Goal: Transaction & Acquisition: Purchase product/service

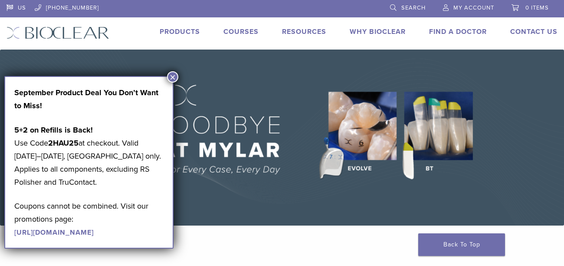
click at [169, 75] on button "×" at bounding box center [172, 76] width 11 height 11
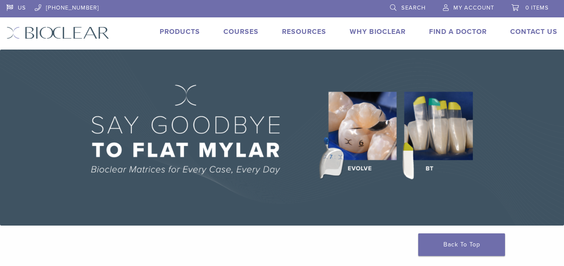
click at [469, 4] on span "My Account" at bounding box center [474, 7] width 41 height 7
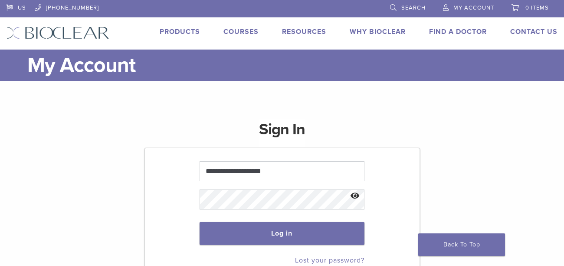
type input "**********"
click at [223, 226] on button "Log in" at bounding box center [282, 233] width 165 height 23
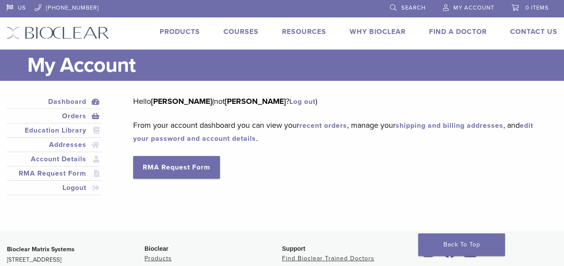
click at [79, 118] on link "Orders" at bounding box center [54, 116] width 92 height 10
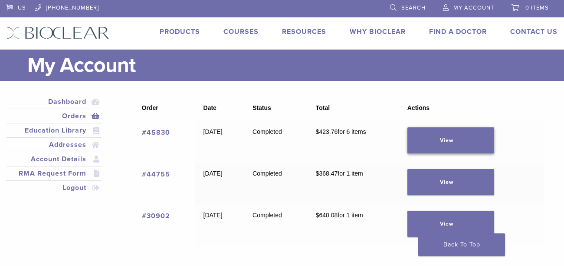
click at [455, 138] on link "View" at bounding box center [451, 140] width 87 height 26
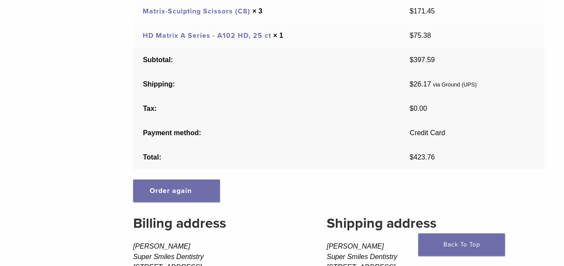
scroll to position [243, 0]
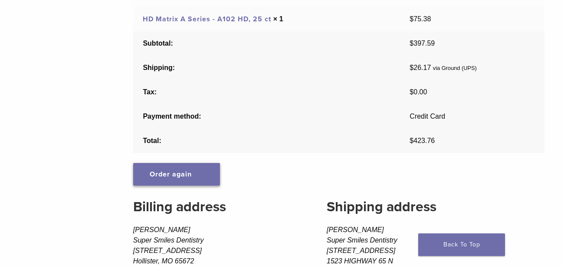
click at [169, 172] on link "Order again" at bounding box center [176, 174] width 87 height 23
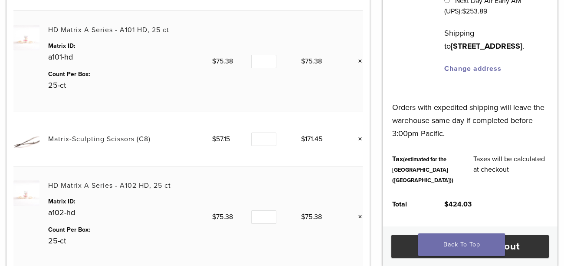
scroll to position [278, 0]
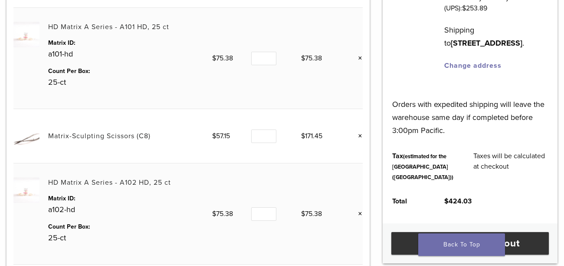
click at [360, 136] on link "×" at bounding box center [357, 135] width 11 height 11
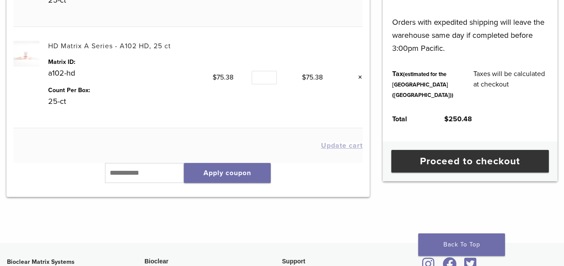
scroll to position [362, 0]
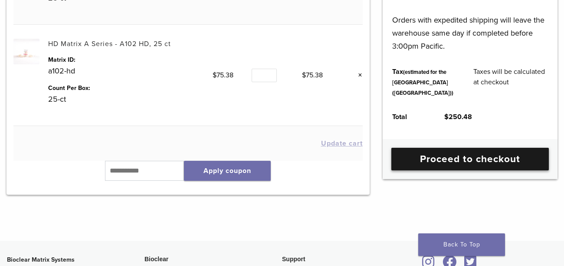
click at [506, 170] on link "Proceed to checkout" at bounding box center [471, 159] width 158 height 23
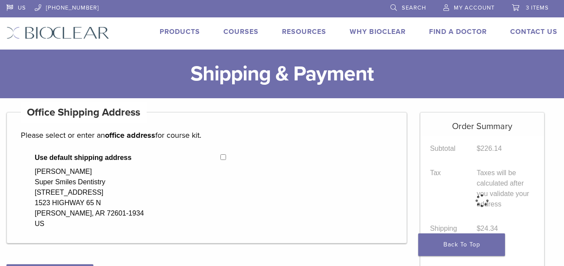
select select "**"
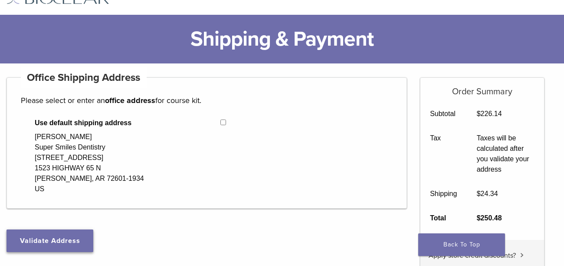
click at [38, 246] on button "Validate Address" at bounding box center [50, 240] width 87 height 23
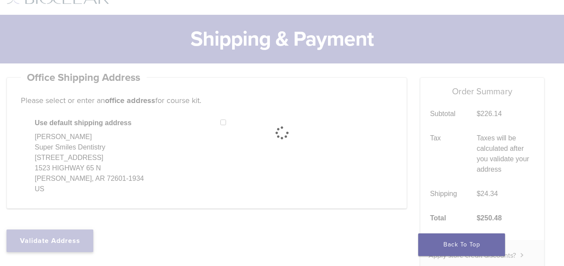
select select "**"
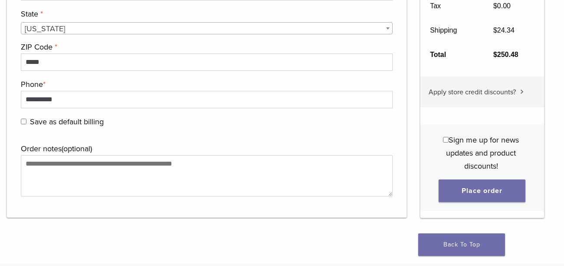
scroll to position [886, 0]
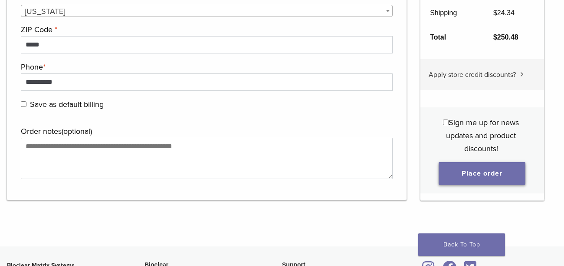
click at [473, 172] on button "Place order" at bounding box center [482, 172] width 87 height 23
